Goal: Obtain resource: Obtain resource

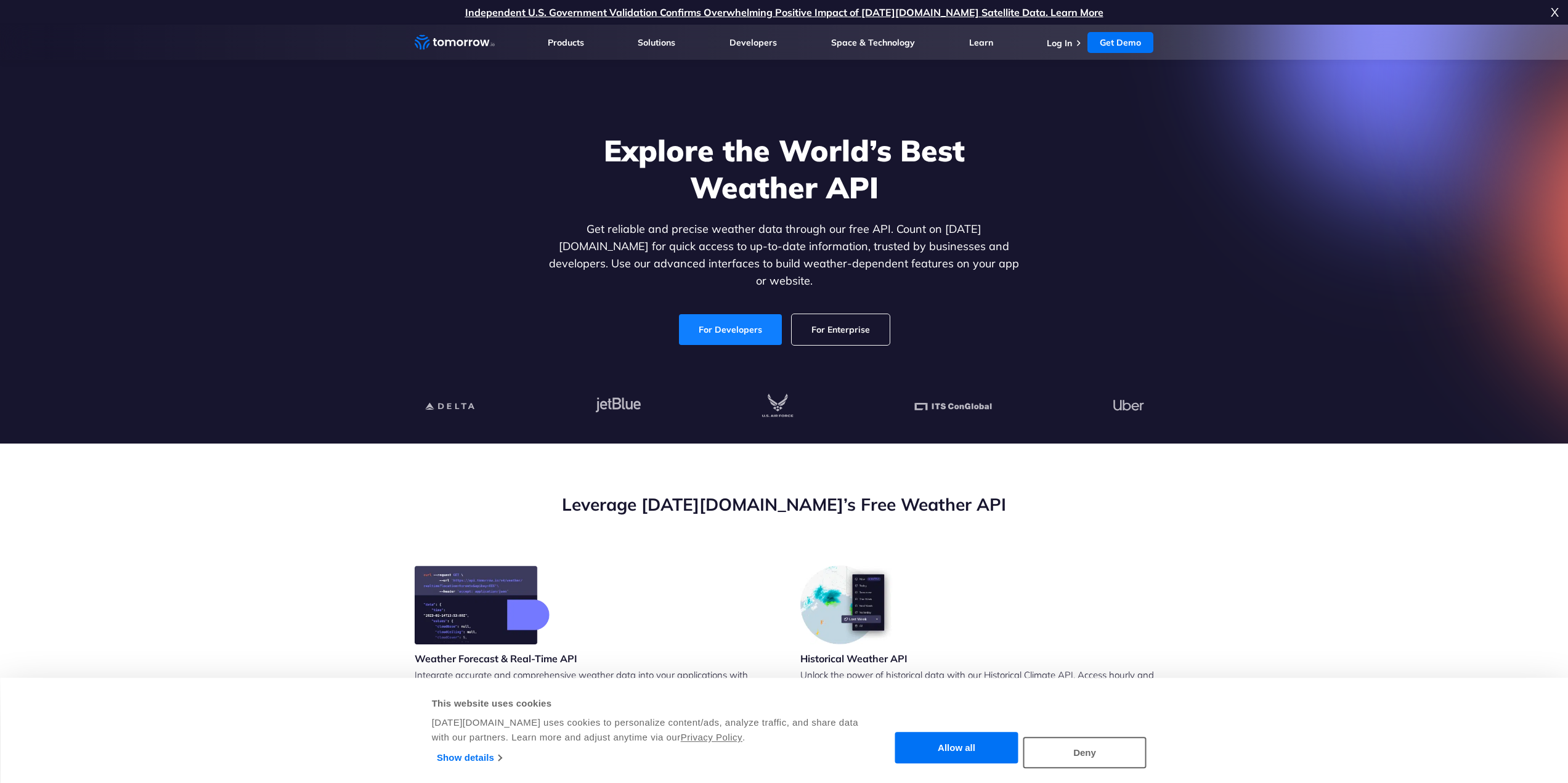
click at [739, 314] on link "For Developers" at bounding box center [730, 330] width 103 height 31
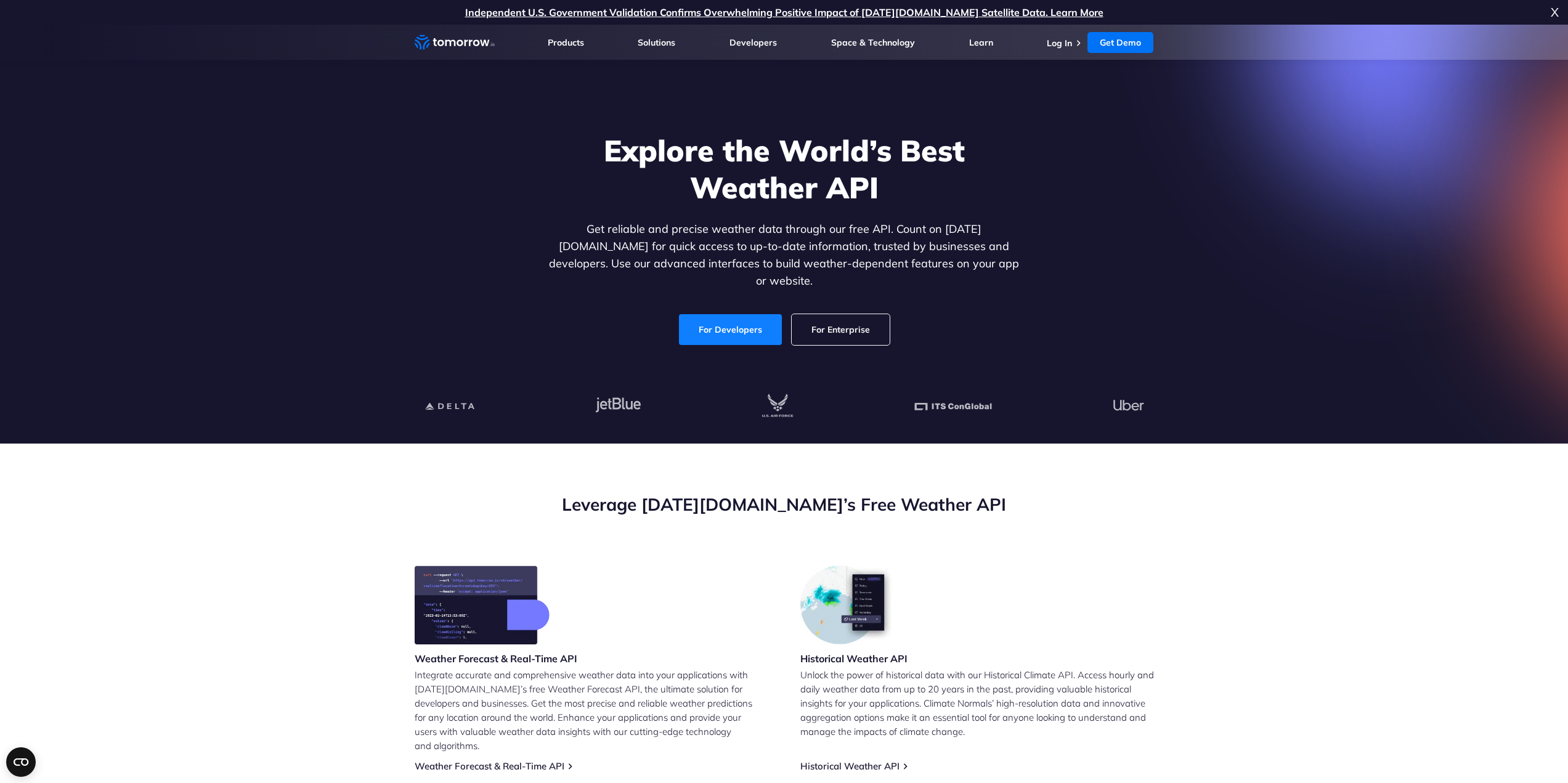
click at [737, 314] on link "For Developers" at bounding box center [730, 330] width 103 height 31
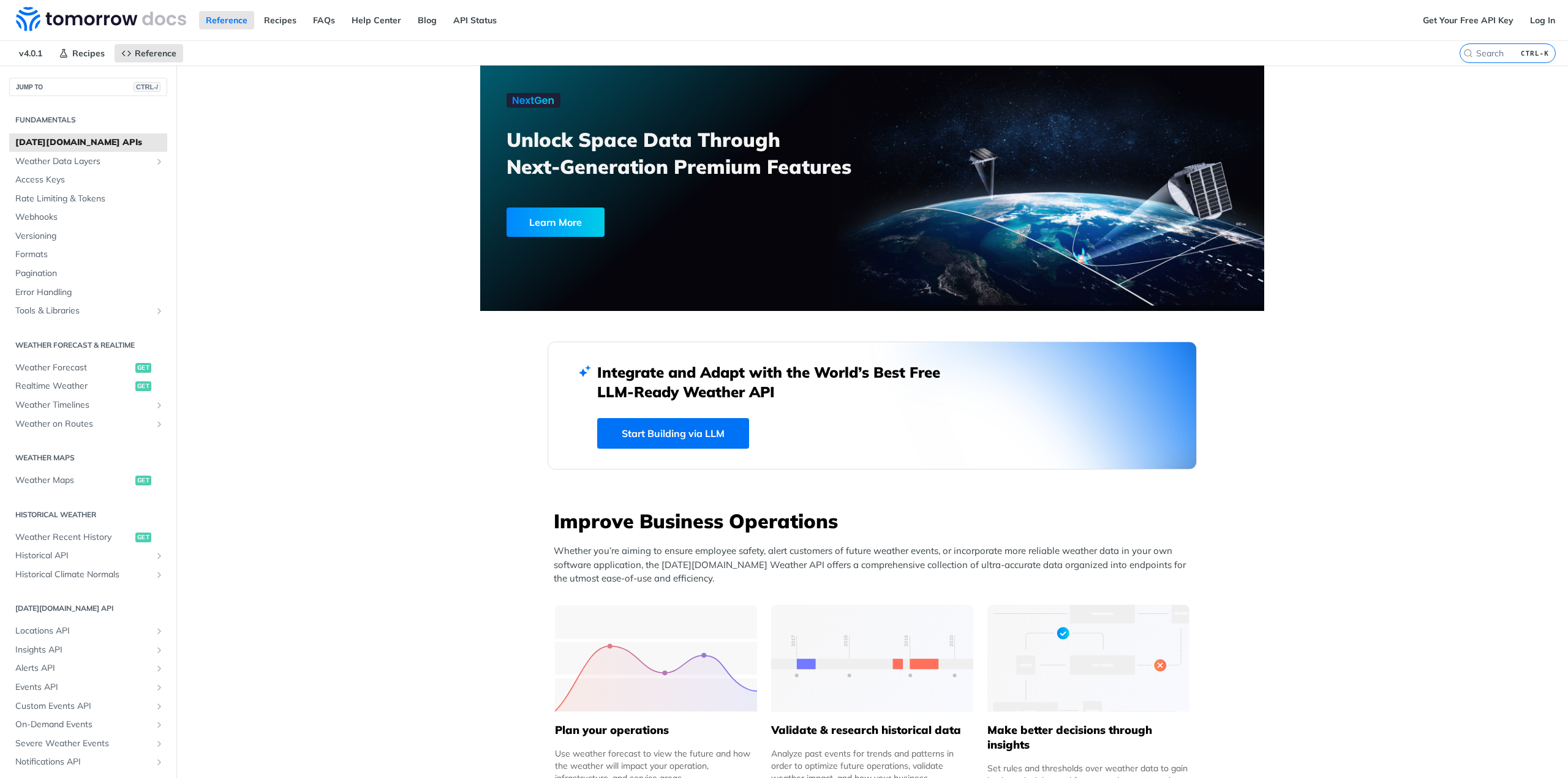
drag, startPoint x: 438, startPoint y: 577, endPoint x: 435, endPoint y: 298, distance: 279.0
click at [100, 365] on span "Weather Forecast" at bounding box center [74, 368] width 117 height 12
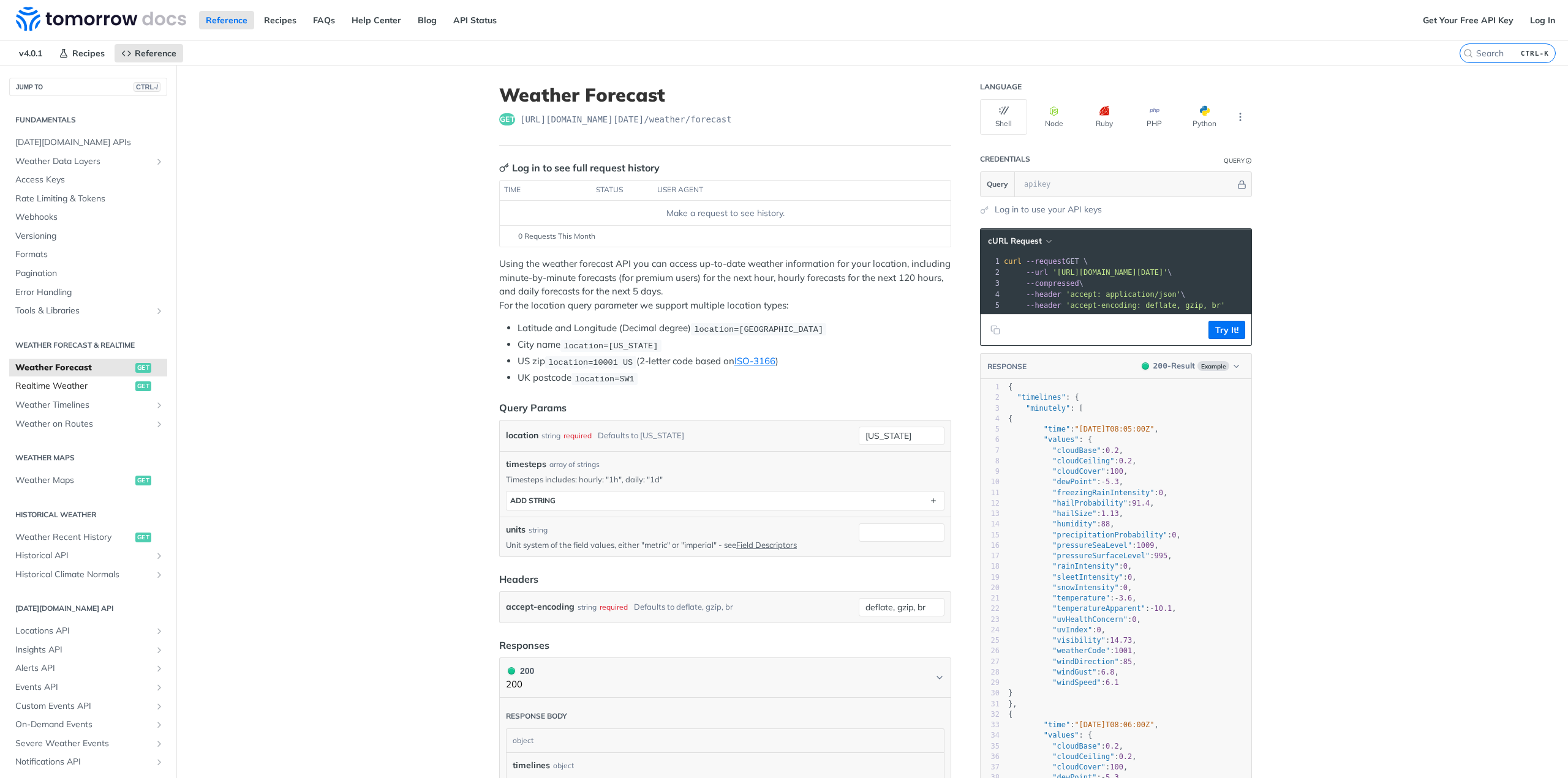
click at [92, 389] on span "Realtime Weather" at bounding box center [74, 386] width 117 height 12
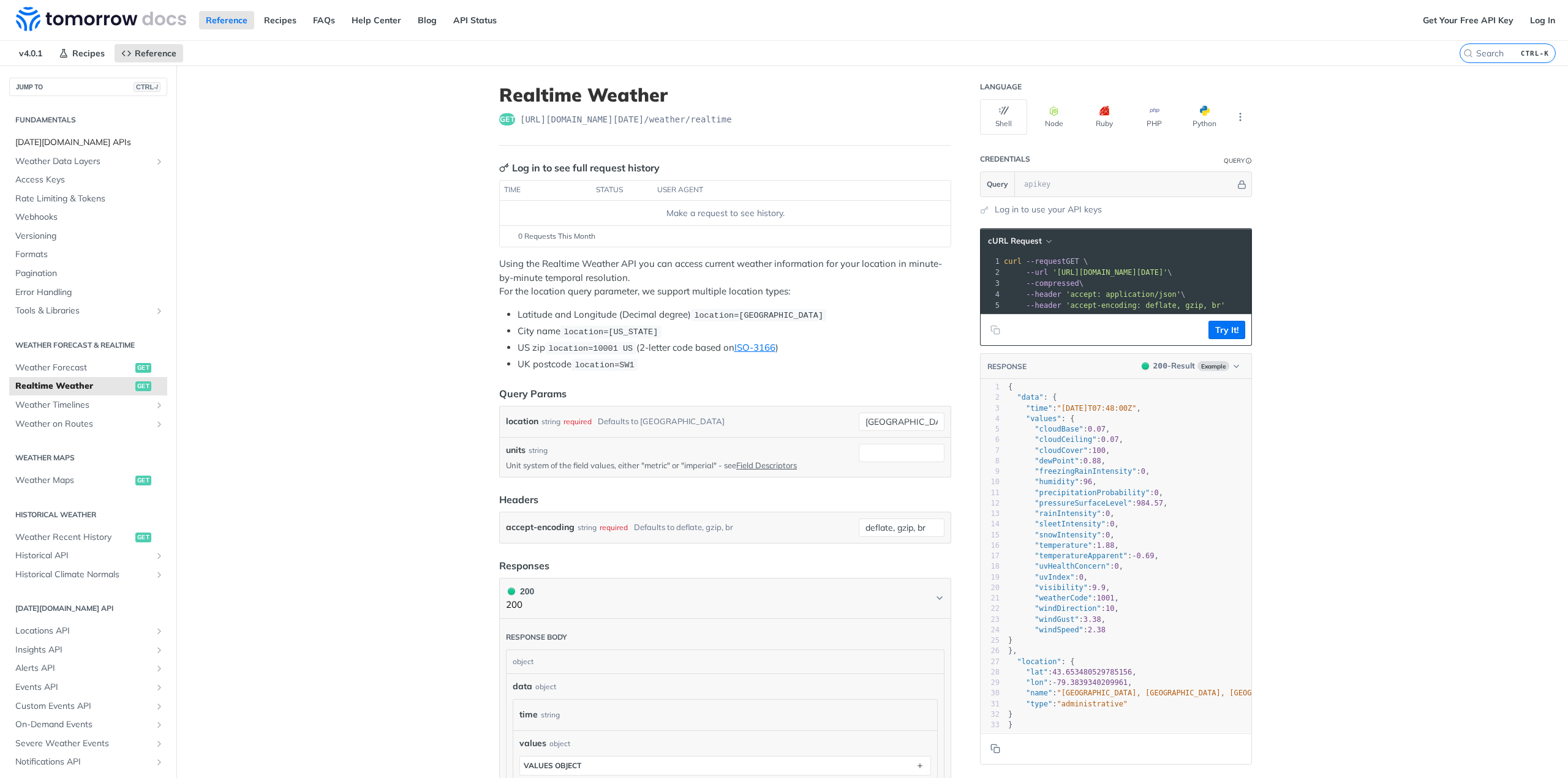
click at [79, 148] on span "Tomorrow.io APIs" at bounding box center [90, 142] width 149 height 12
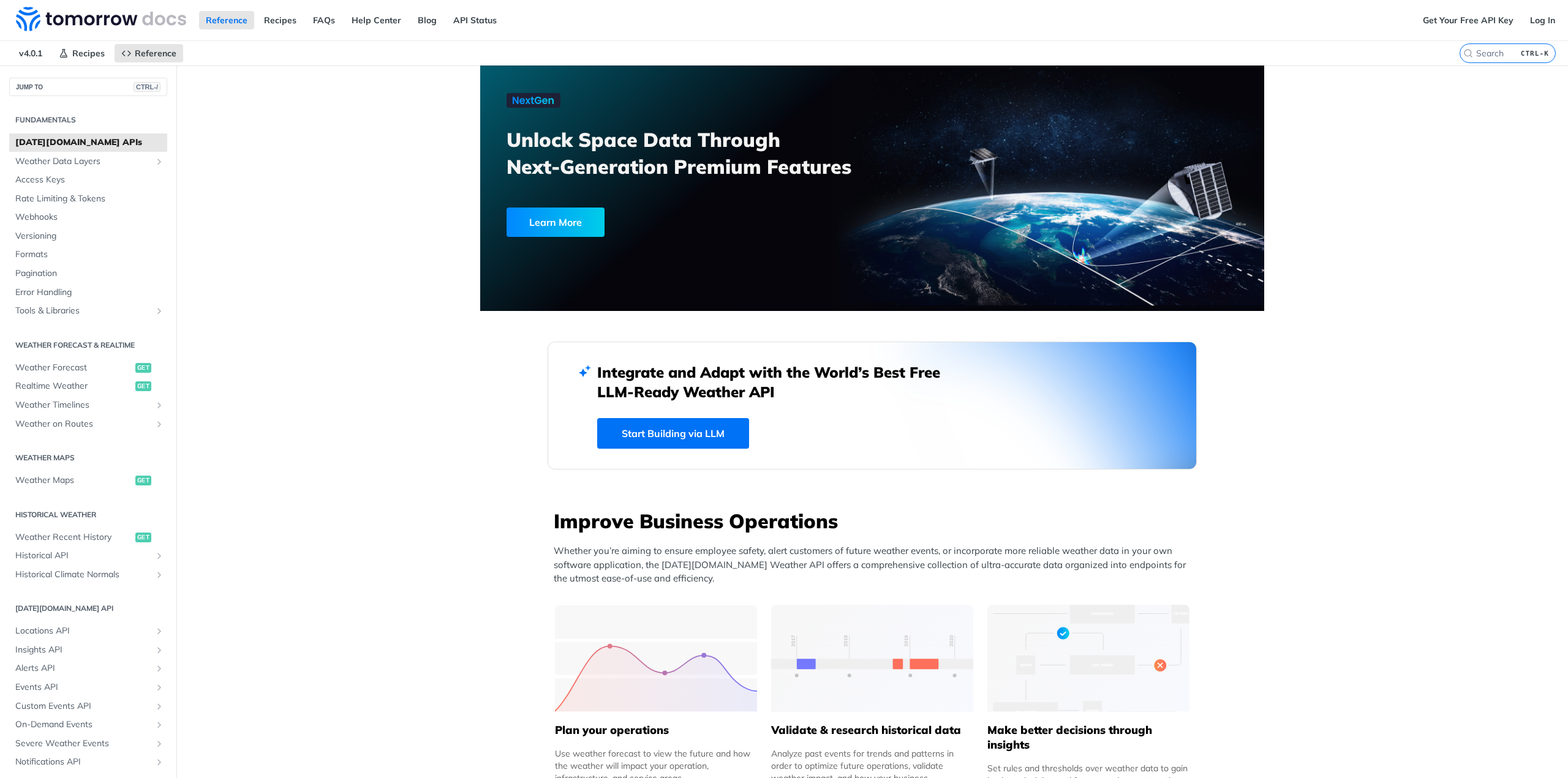
click at [625, 426] on link "Start Building via LLM" at bounding box center [672, 434] width 152 height 31
click at [1478, 22] on link "Get Your Free API Key" at bounding box center [1469, 20] width 104 height 18
